Goal: Information Seeking & Learning: Find specific fact

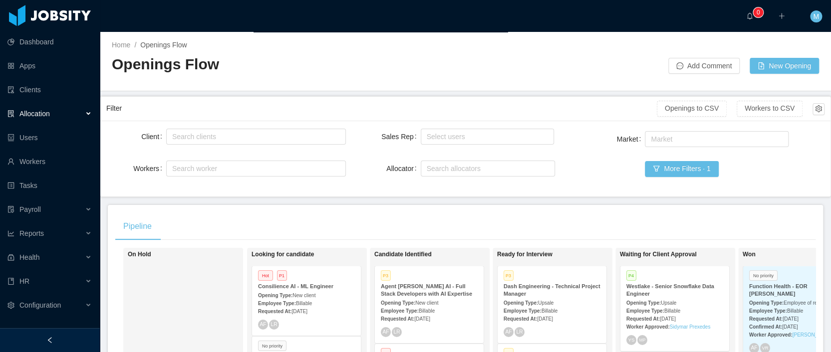
scroll to position [239, 0]
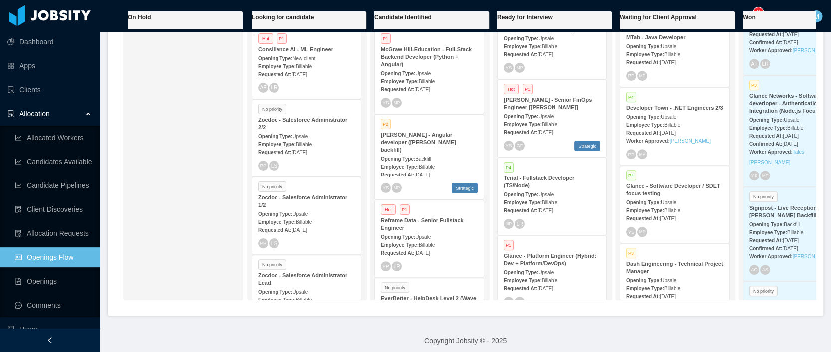
scroll to position [46, 0]
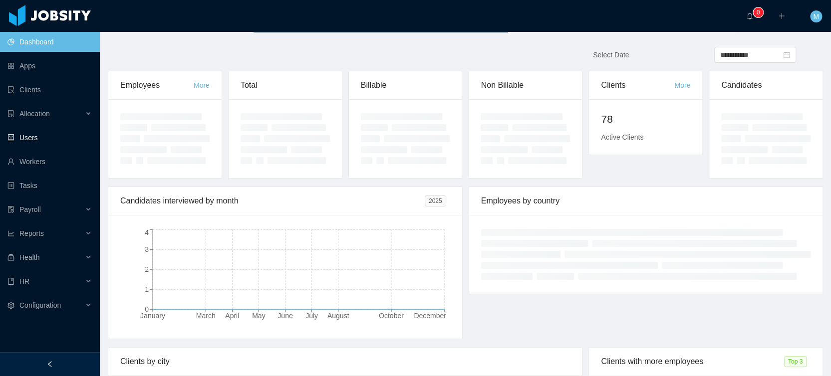
click at [28, 135] on link "Users" at bounding box center [49, 138] width 84 height 20
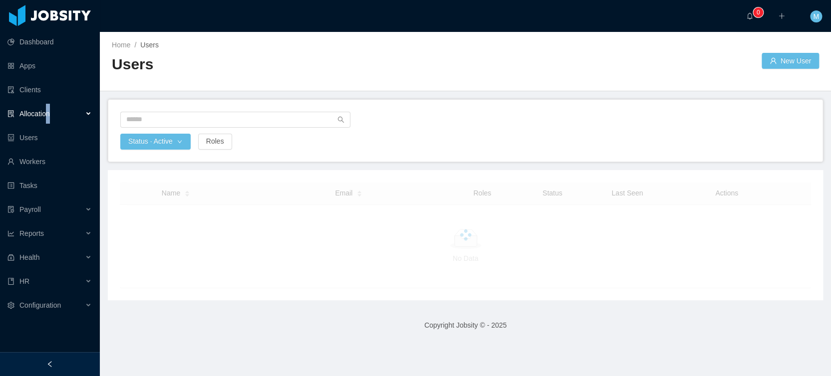
click at [49, 113] on span "Allocation" at bounding box center [34, 114] width 30 height 8
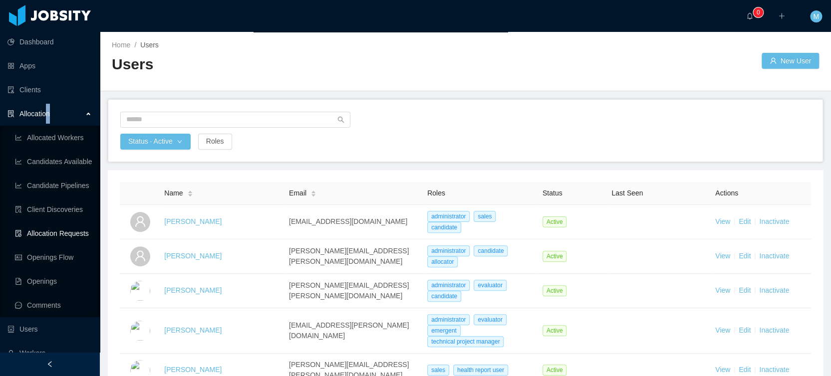
scroll to position [157, 0]
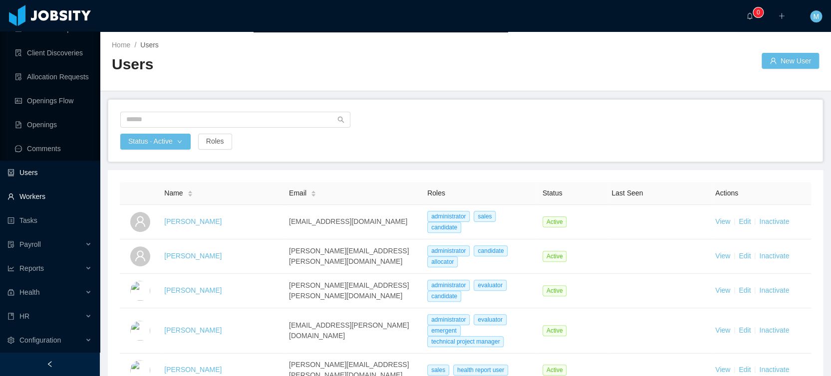
click at [41, 193] on link "Workers" at bounding box center [49, 197] width 84 height 20
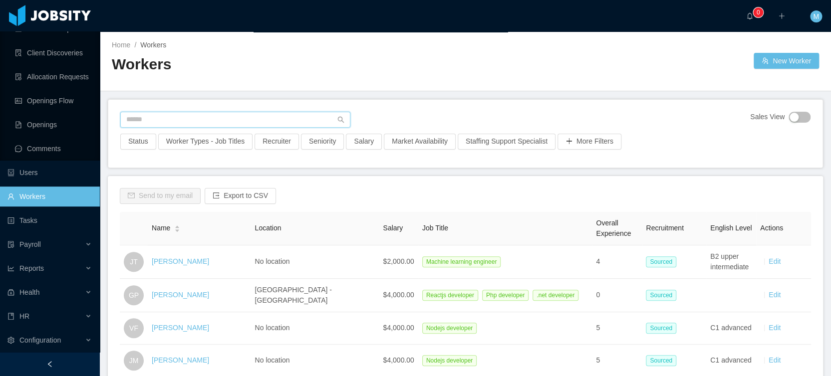
click at [222, 123] on input "text" at bounding box center [235, 120] width 230 height 16
type input "*********"
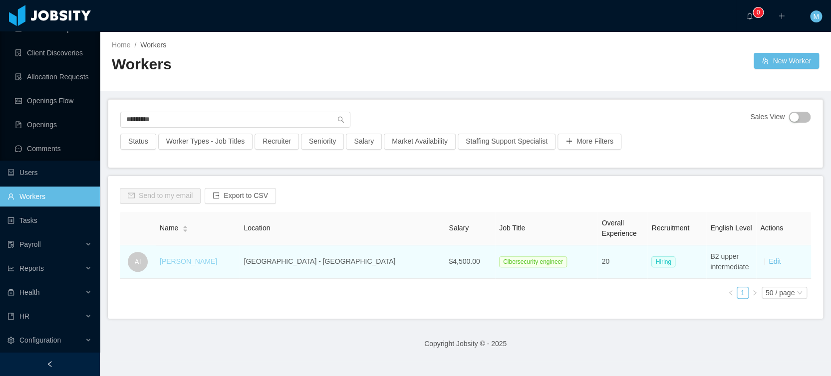
click at [200, 260] on link "[PERSON_NAME]" at bounding box center [188, 262] width 57 height 8
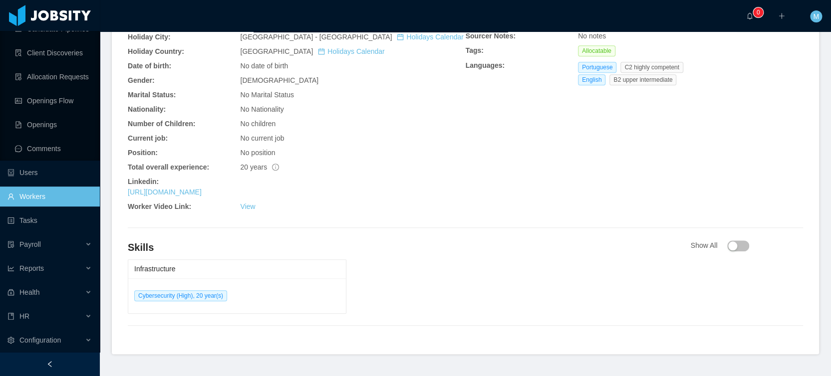
scroll to position [293, 0]
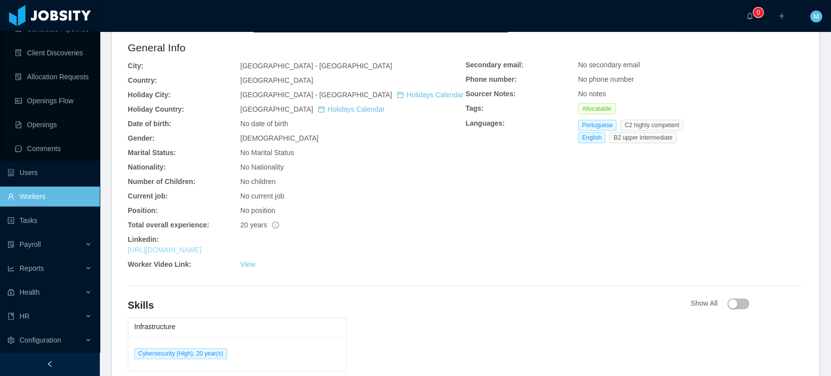
click at [202, 250] on link "[URL][DOMAIN_NAME]" at bounding box center [165, 250] width 74 height 8
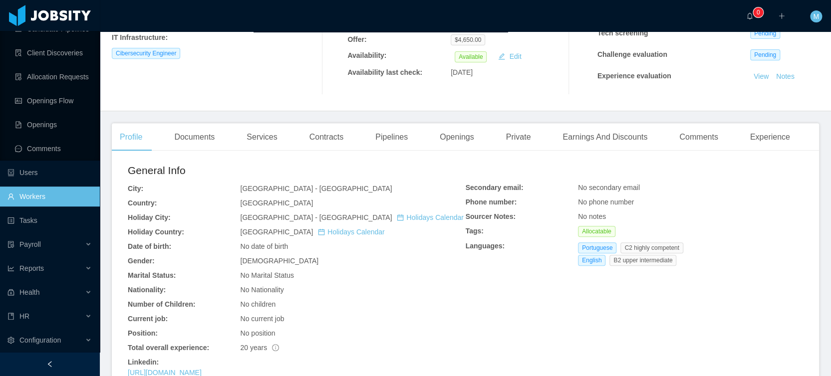
scroll to position [0, 0]
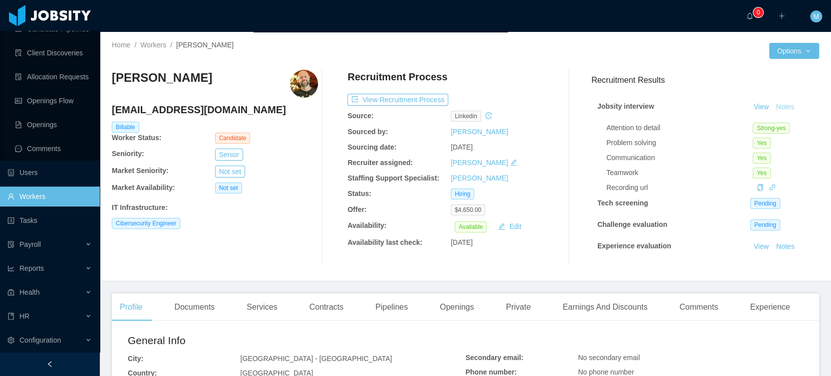
click at [780, 109] on button "Notes" at bounding box center [785, 107] width 26 height 12
